Goal: Find contact information: Find contact information

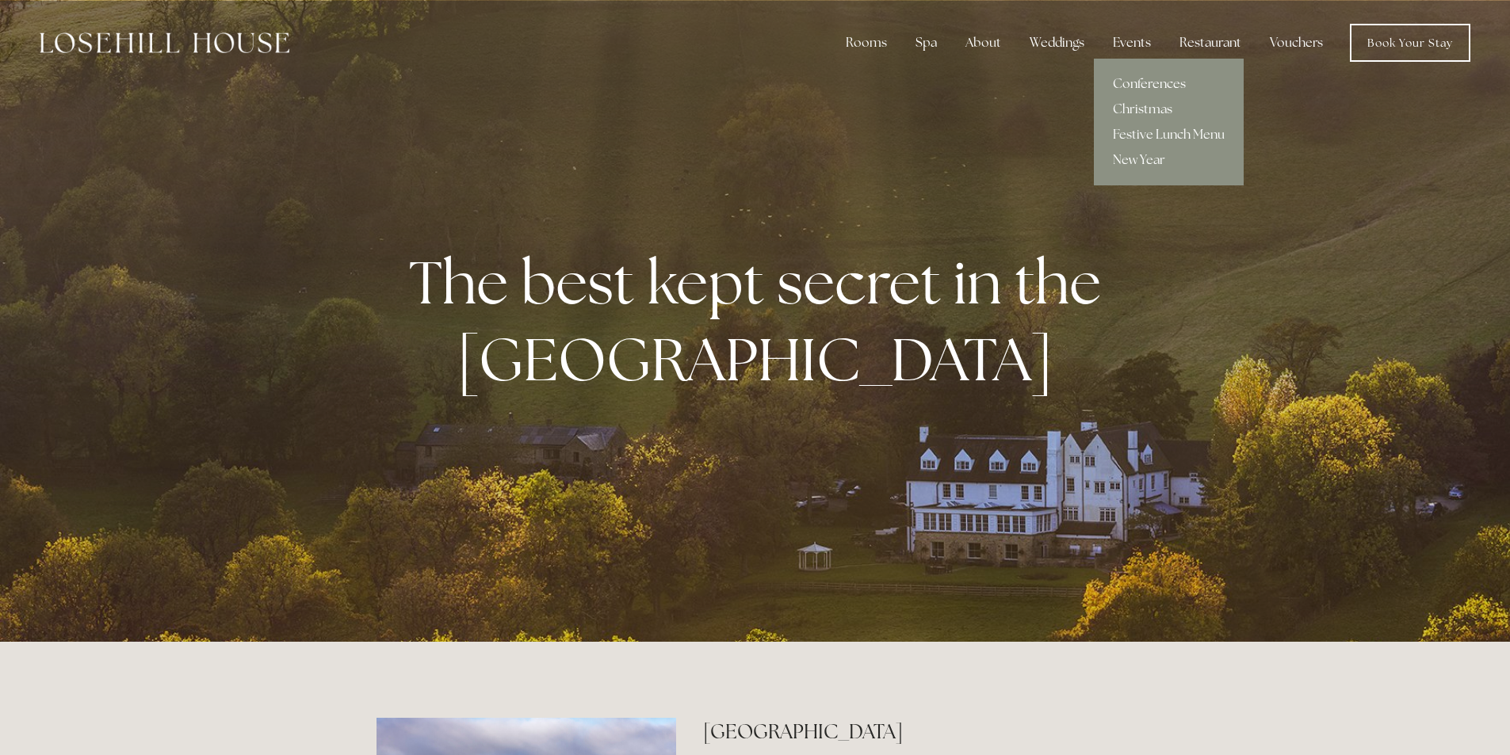
click at [1142, 82] on link "Conferences" at bounding box center [1169, 83] width 150 height 25
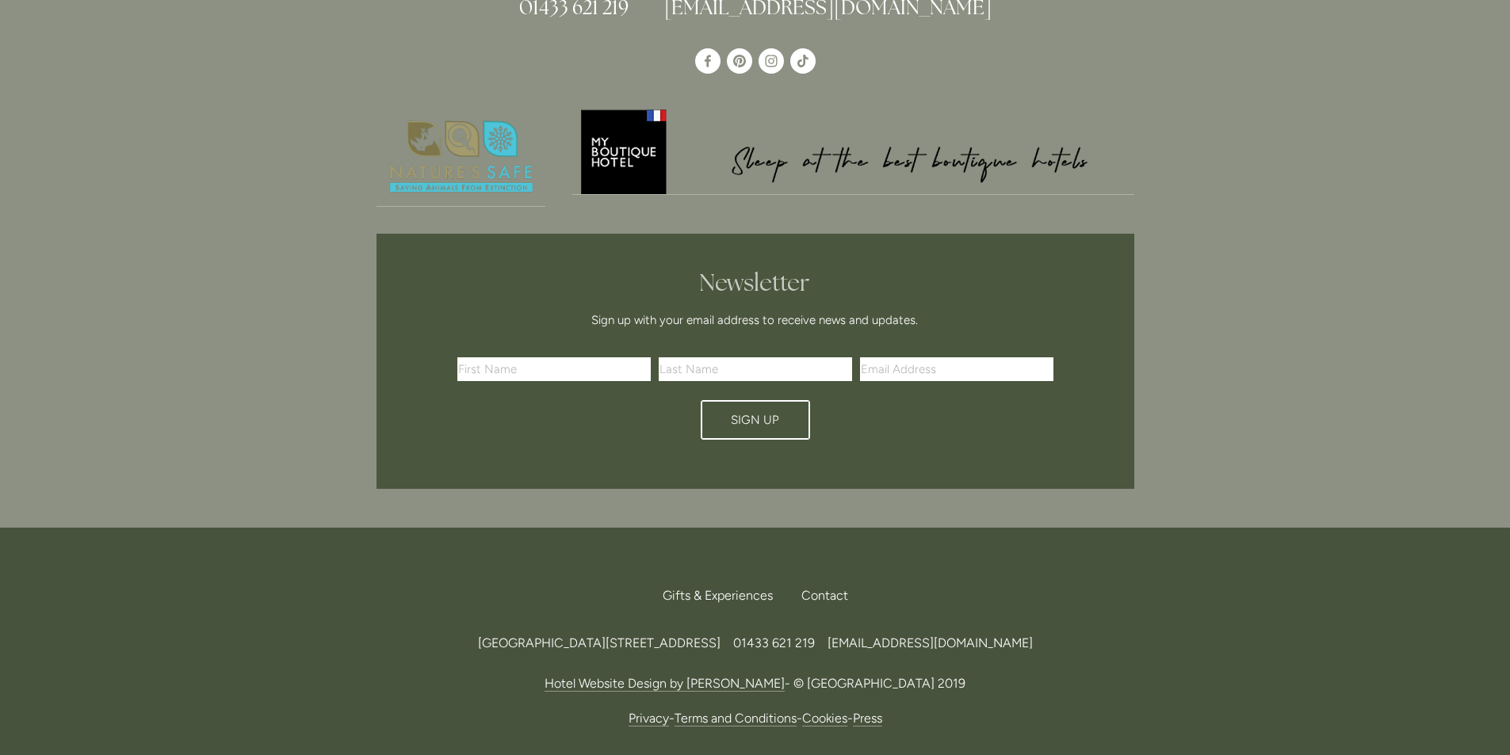
scroll to position [1963, 0]
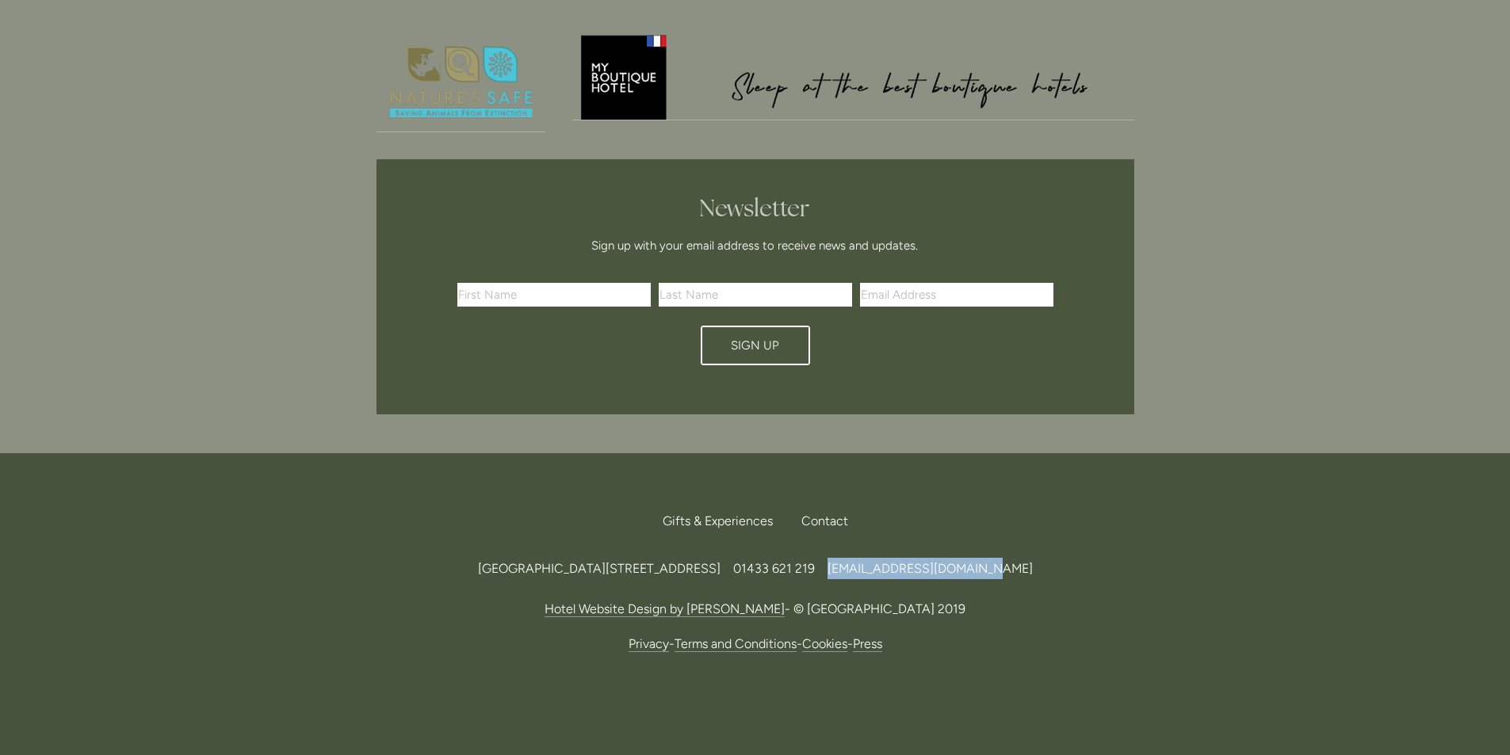
drag, startPoint x: 1027, startPoint y: 527, endPoint x: 963, endPoint y: 527, distance: 63.4
click at [963, 558] on div "[GEOGRAPHIC_DATA][STREET_ADDRESS] 219 [EMAIL_ADDRESS][DOMAIN_NAME]" at bounding box center [756, 568] width 758 height 21
copy span "[EMAIL_ADDRESS][DOMAIN_NAME]"
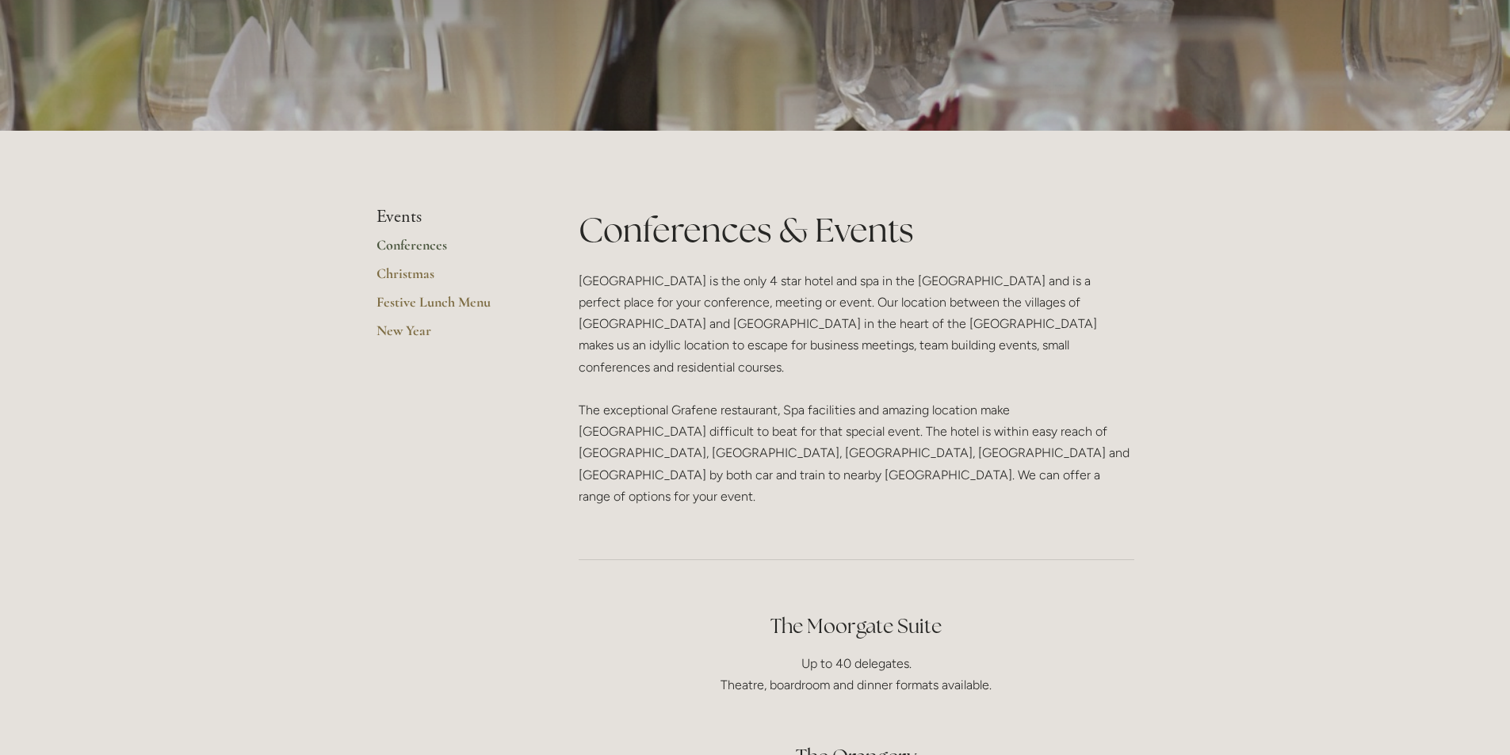
scroll to position [0, 0]
